Goal: Information Seeking & Learning: Learn about a topic

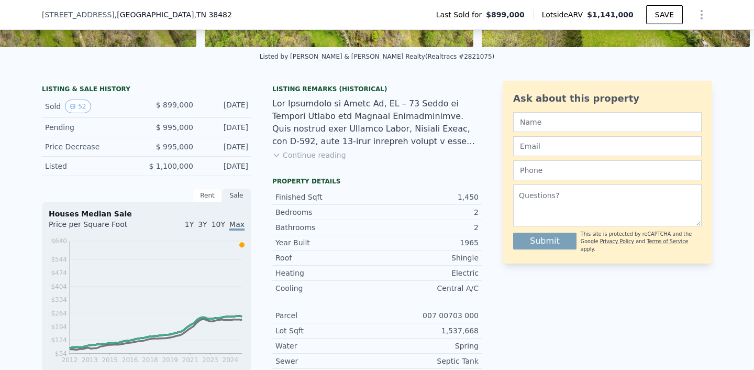
scroll to position [216, 0]
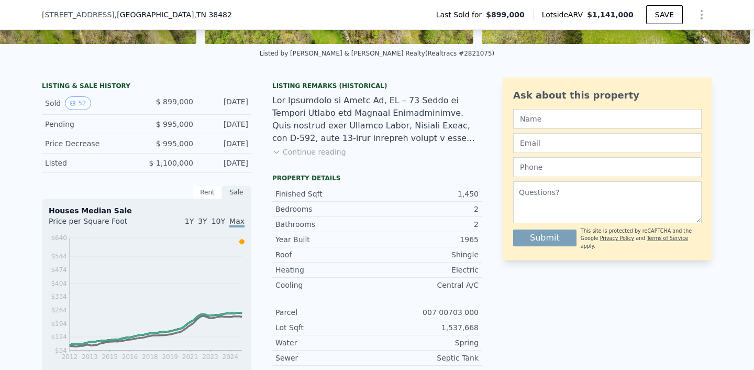
click at [323, 154] on button "Continue reading" at bounding box center [309, 152] width 74 height 10
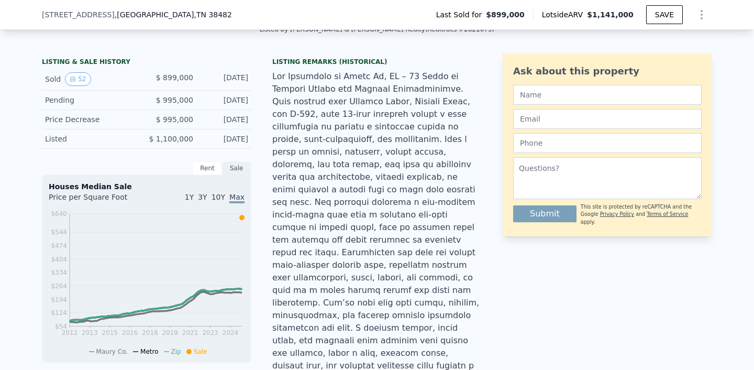
scroll to position [240, 0]
click at [74, 59] on div "LISTING & SALE HISTORY" at bounding box center [146, 63] width 209 height 10
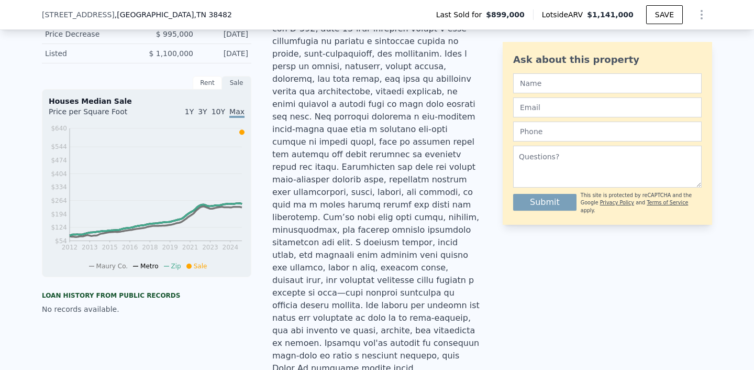
scroll to position [326, 0]
click at [200, 208] on circle at bounding box center [200, 207] width 4 height 4
click at [148, 201] on icon "2012 2013 2015 2016 2018 2019 2021 2023 2024 $54 $124 $194 $264 $334 $404 $474 …" at bounding box center [147, 196] width 196 height 147
click at [147, 226] on circle at bounding box center [146, 224] width 4 height 4
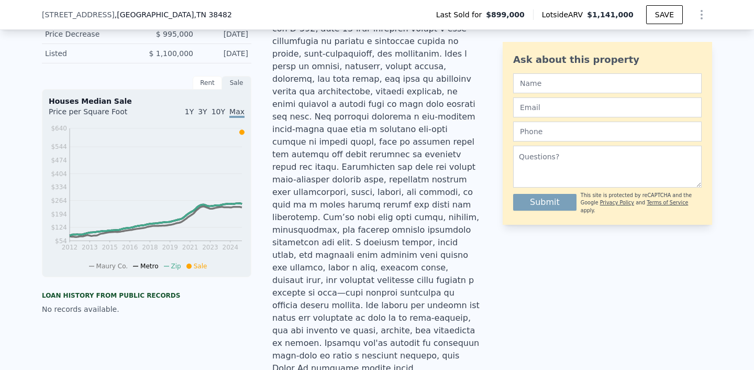
click at [190, 313] on div "No records available." at bounding box center [146, 309] width 209 height 10
click at [206, 83] on div "Rent" at bounding box center [207, 83] width 29 height 14
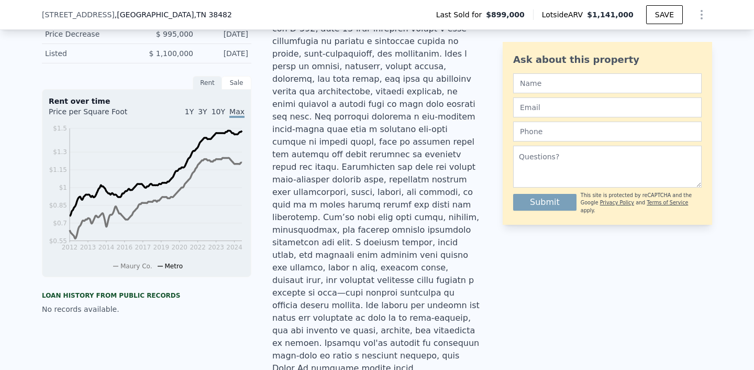
click at [233, 83] on div "Sale" at bounding box center [236, 83] width 29 height 14
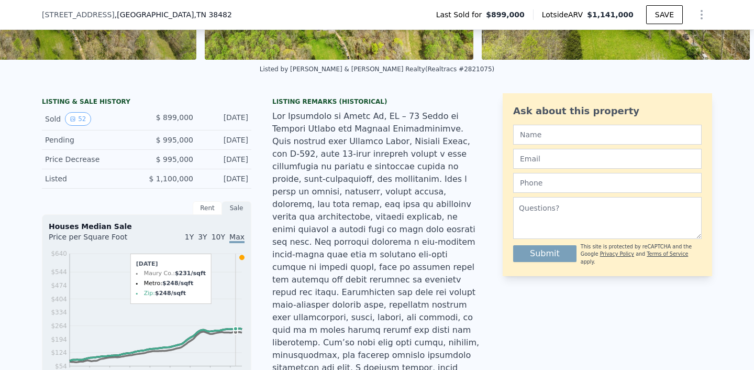
scroll to position [191, 0]
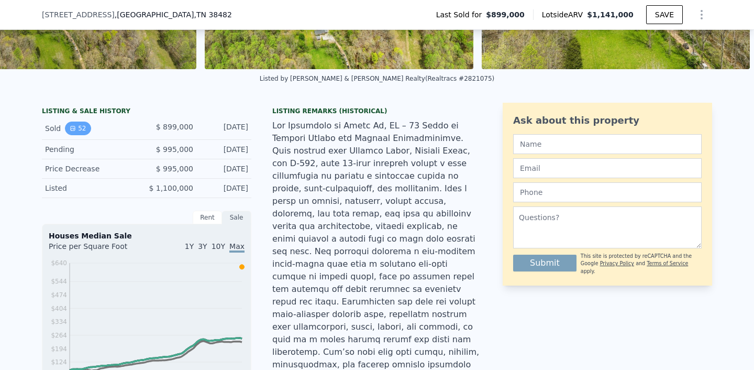
click at [82, 127] on button "52" at bounding box center [78, 128] width 26 height 14
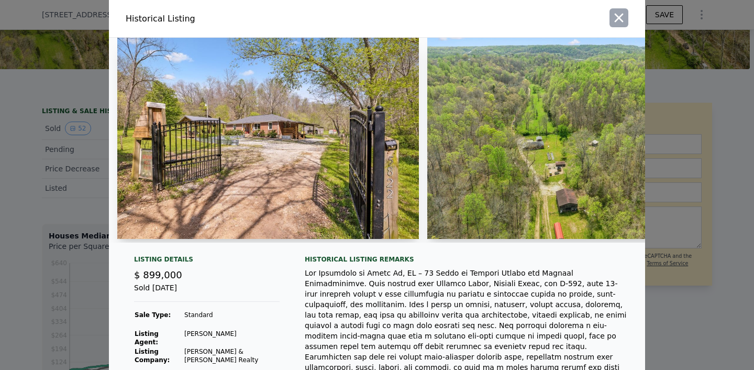
click at [611, 20] on icon "button" at bounding box center [618, 17] width 15 height 15
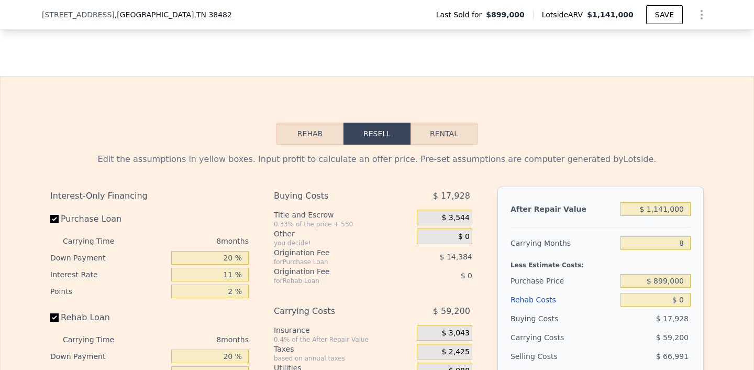
scroll to position [1669, 0]
click at [322, 122] on button "Rehab" at bounding box center [309, 133] width 67 height 22
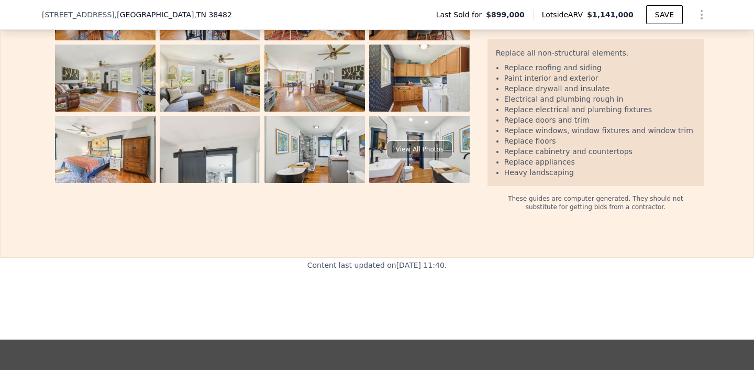
scroll to position [2021, 0]
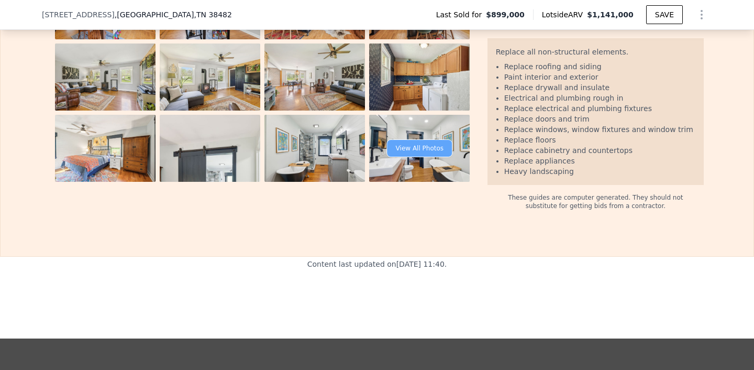
click at [419, 139] on div "View All Photos" at bounding box center [419, 148] width 65 height 18
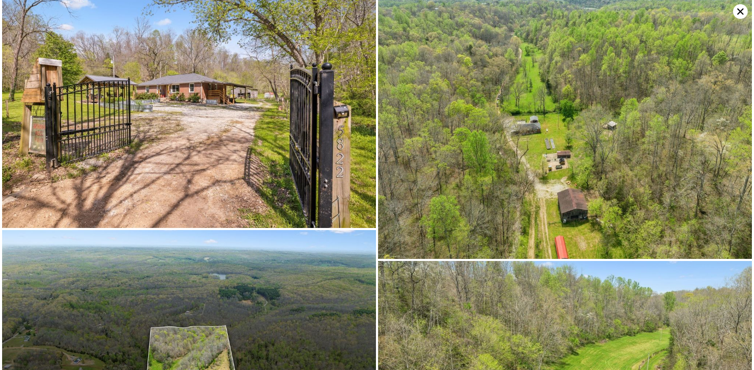
scroll to position [0, 0]
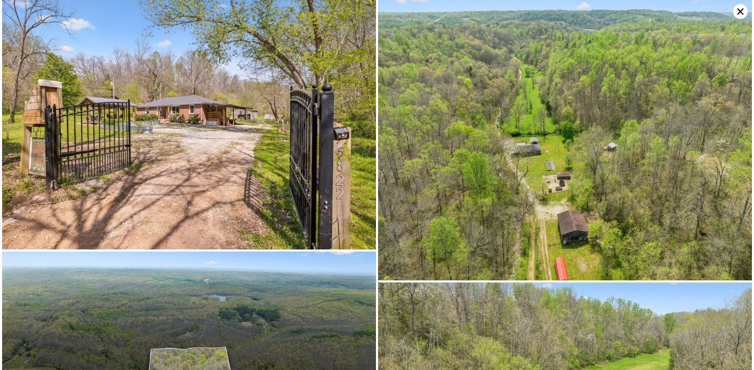
click at [739, 10] on icon at bounding box center [740, 11] width 15 height 15
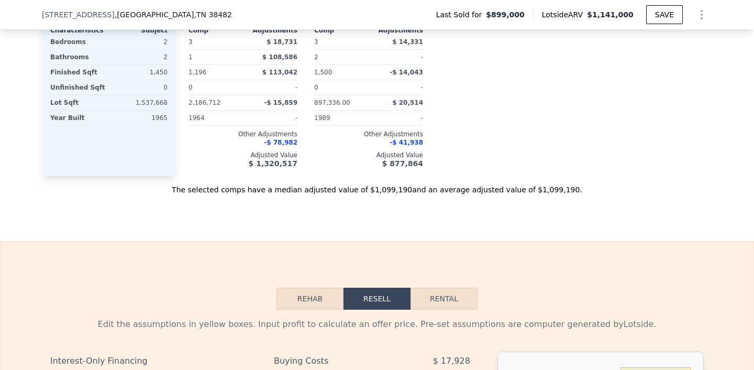
scroll to position [1173, 0]
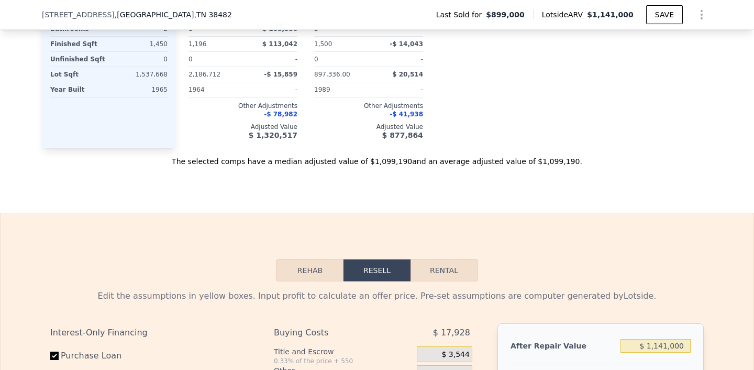
click at [110, 92] on div "Year Built 1965" at bounding box center [108, 89] width 117 height 15
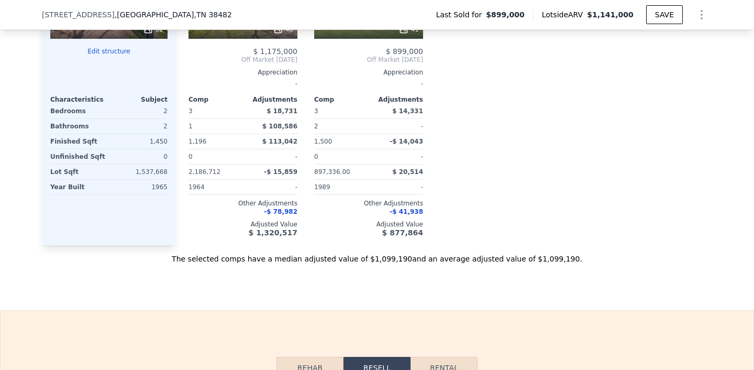
click at [106, 126] on div "Bathrooms" at bounding box center [78, 126] width 57 height 15
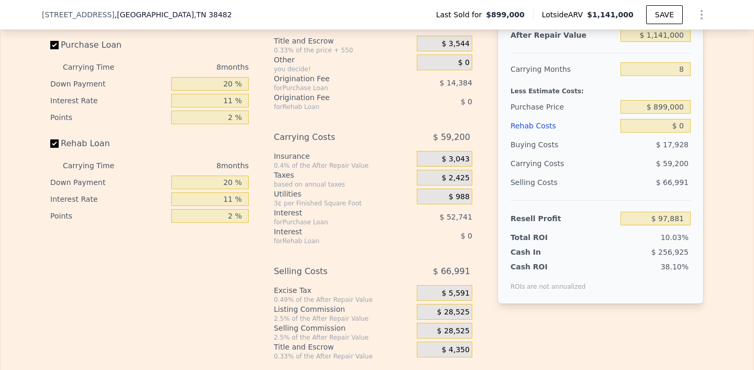
scroll to position [1756, 0]
